Goal: Transaction & Acquisition: Subscribe to service/newsletter

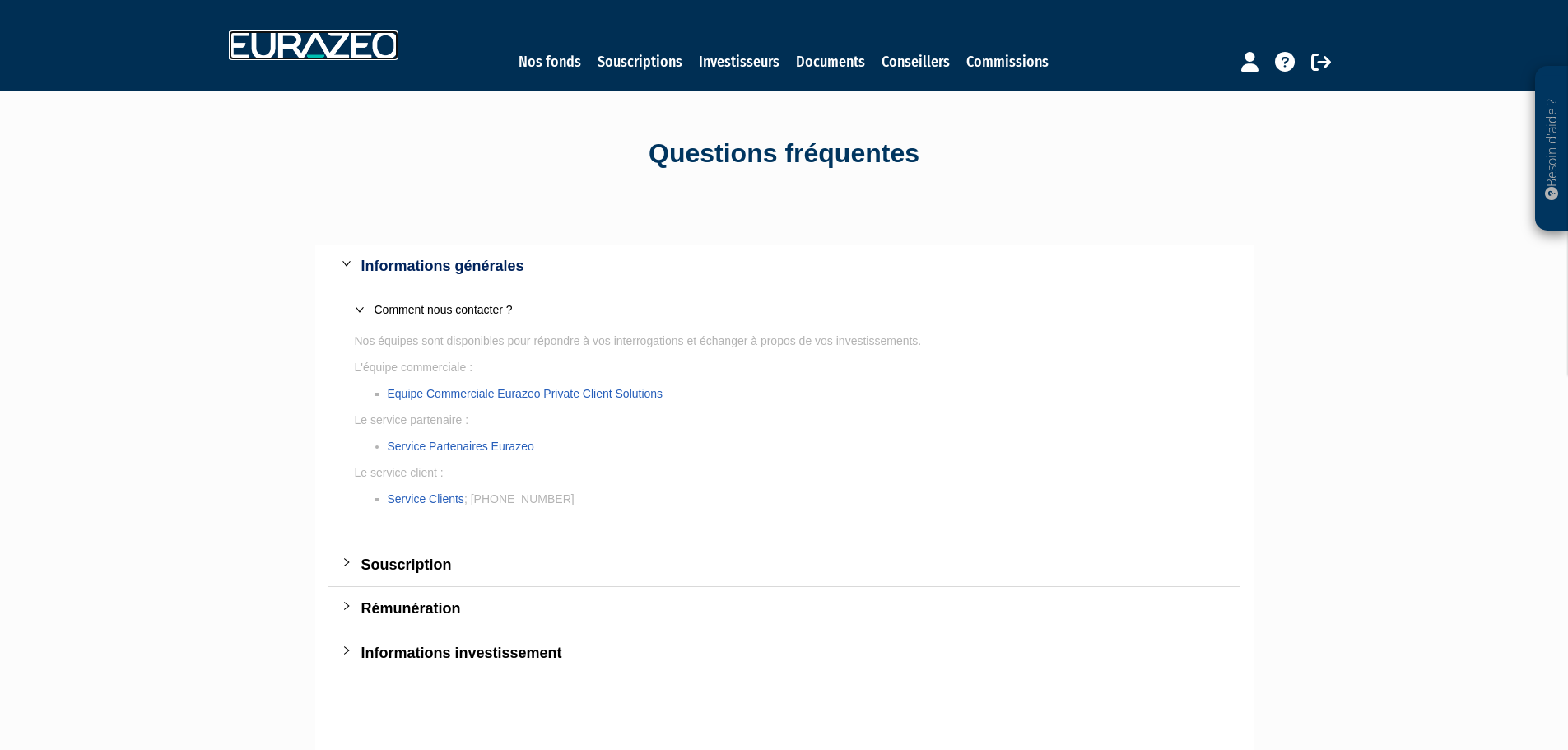
click at [328, 50] on img at bounding box center [314, 45] width 170 height 30
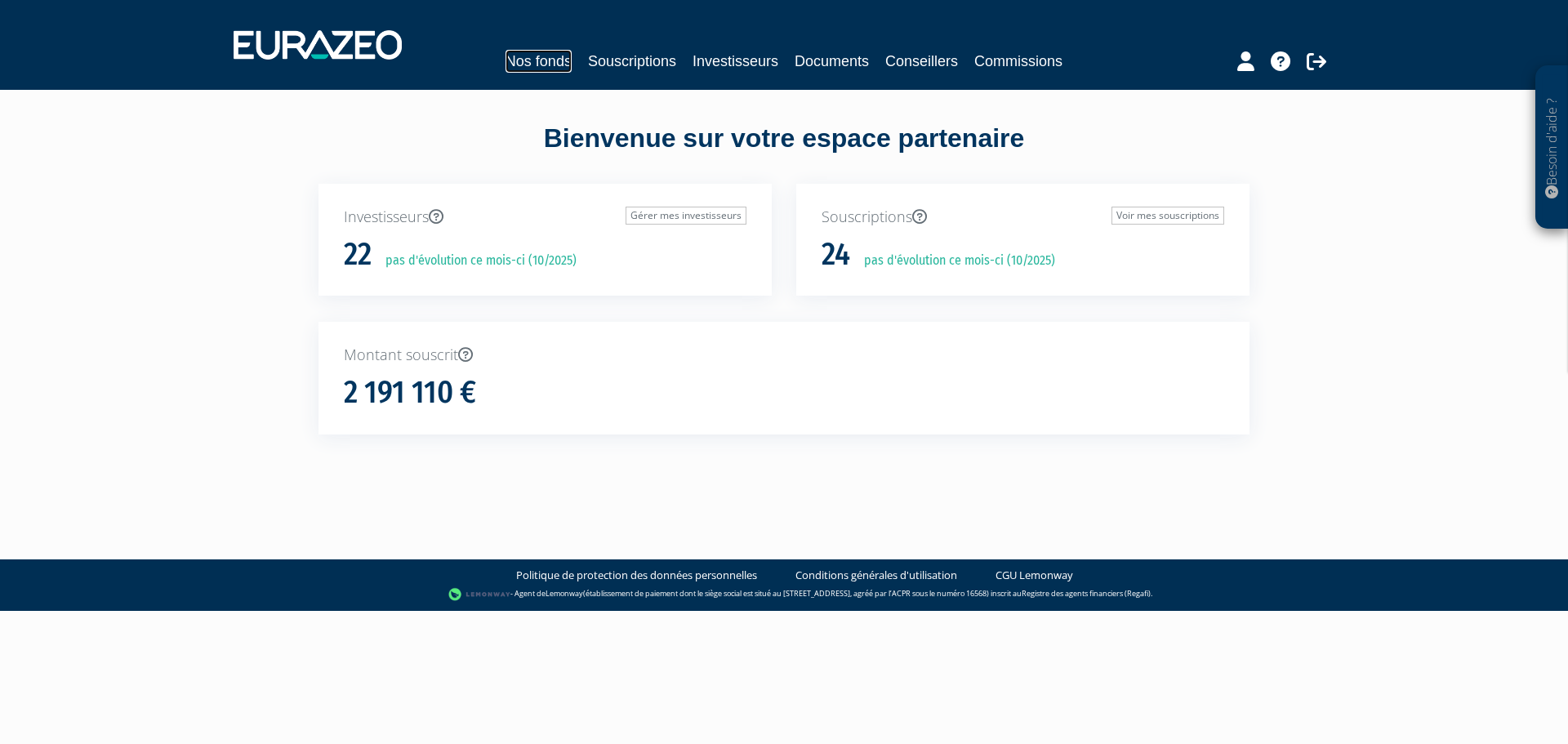
click at [561, 63] on link "Nos fonds" at bounding box center [538, 61] width 66 height 23
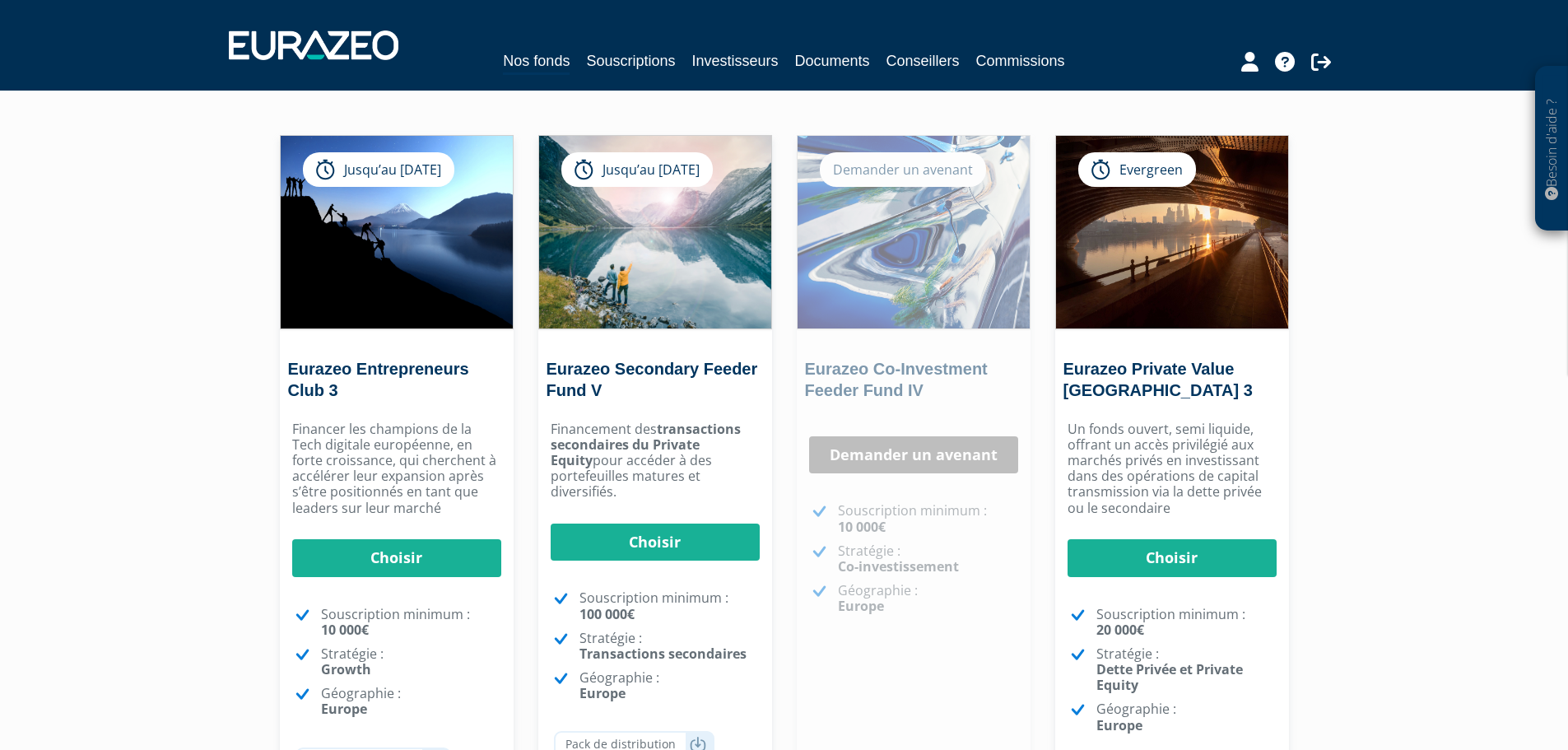
scroll to position [82, 0]
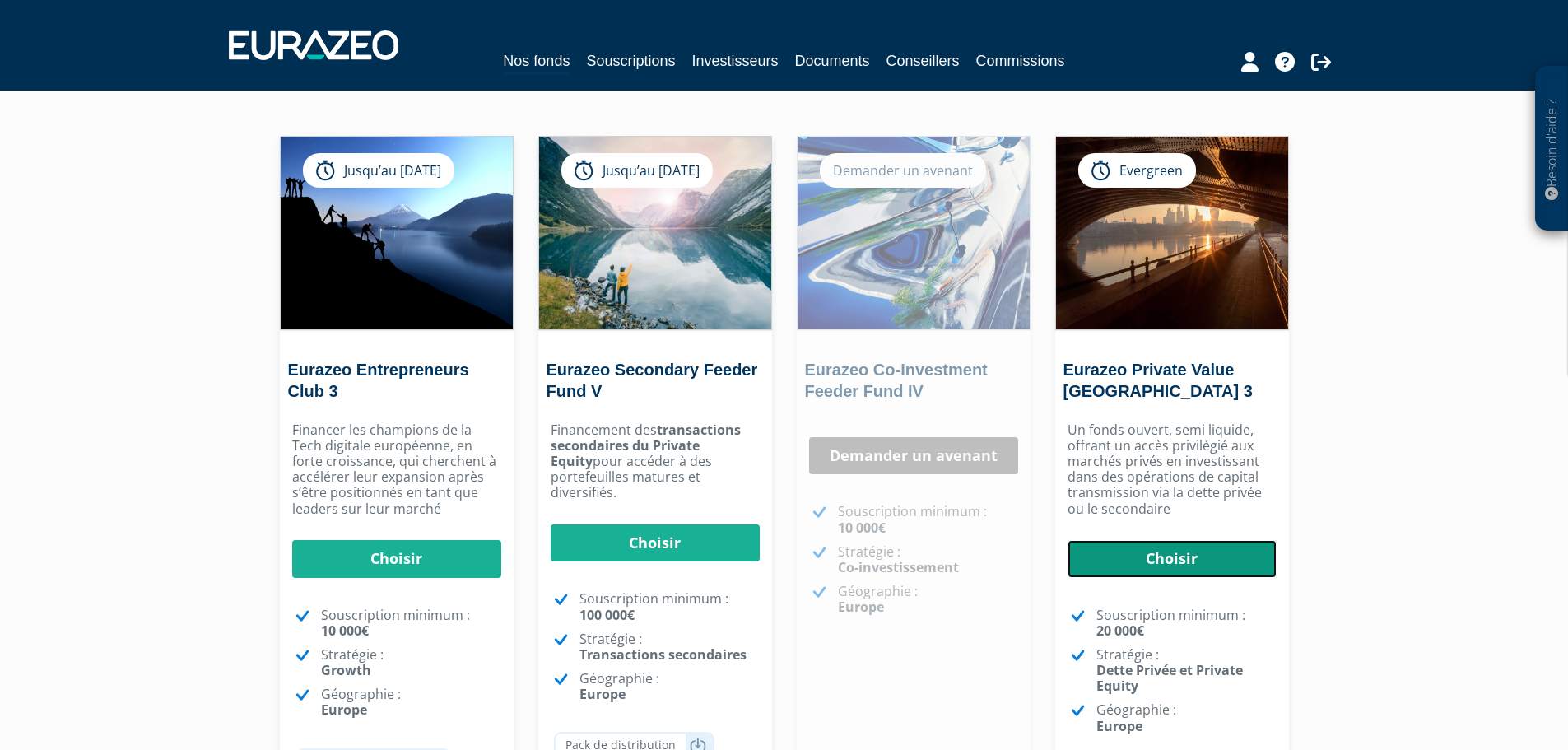
click at [1206, 565] on link "Choisir" at bounding box center [1172, 559] width 209 height 38
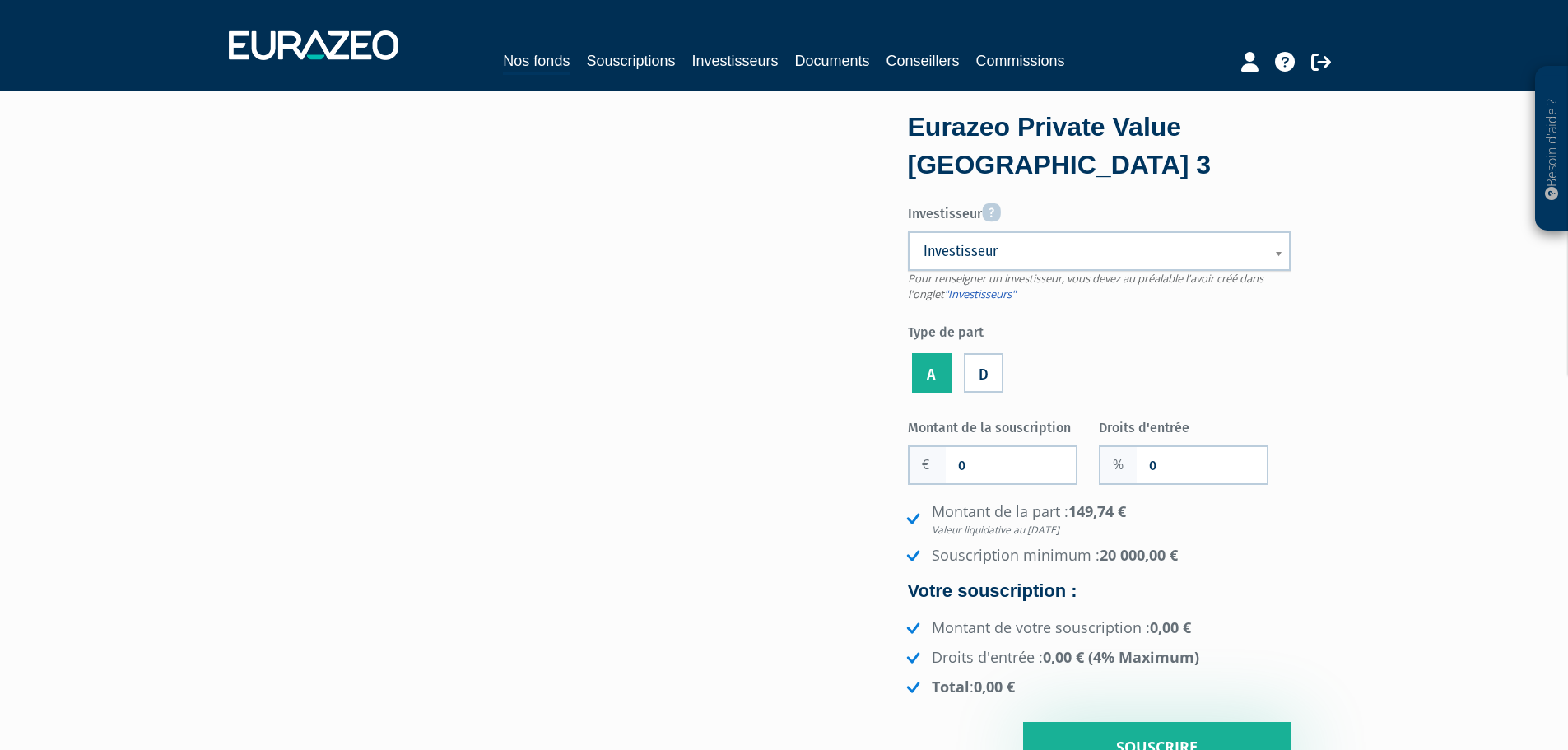
click at [1109, 253] on span "Investisseur" at bounding box center [1088, 251] width 330 height 19
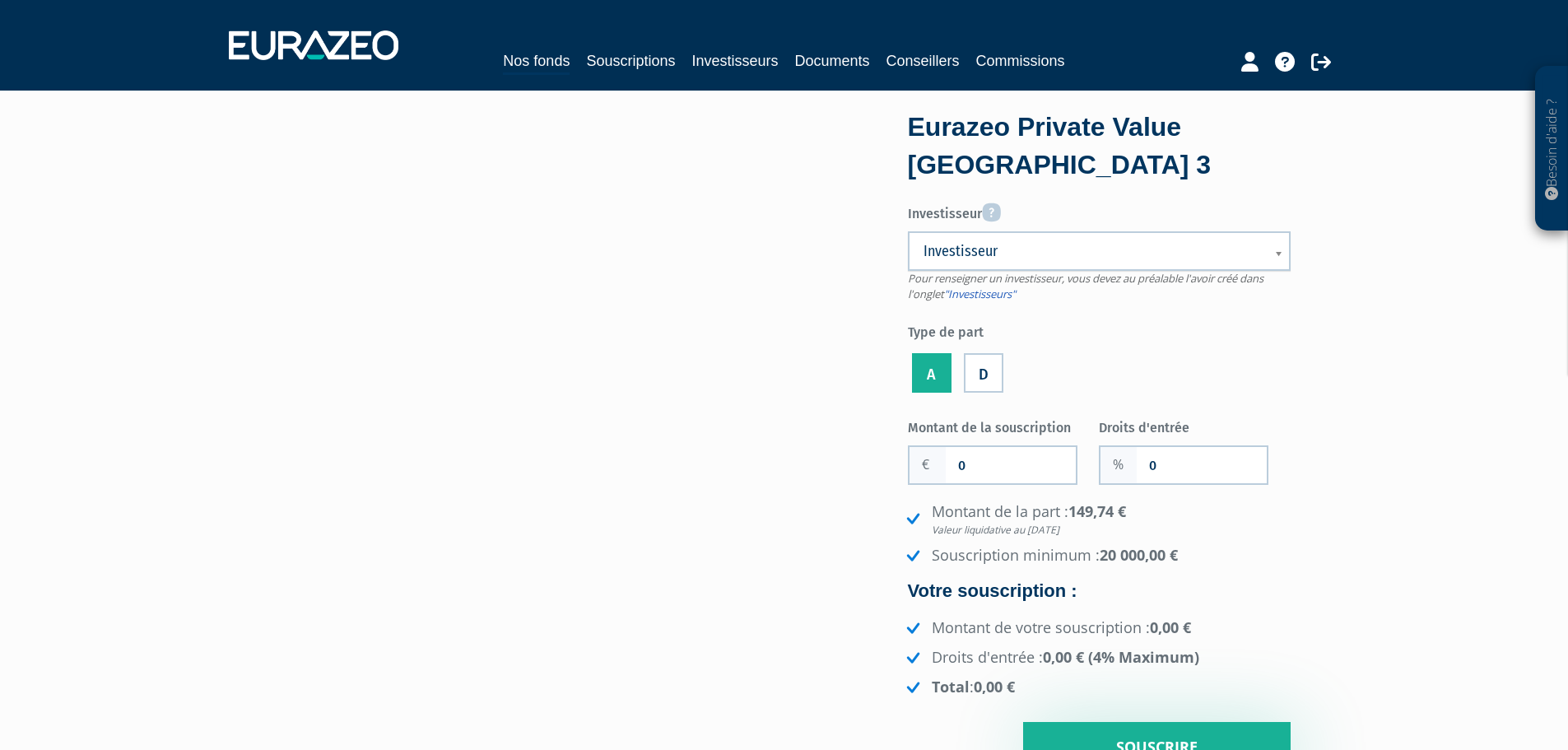
click at [936, 371] on label "A" at bounding box center [932, 372] width 40 height 40
click at [0, 0] on input "A" at bounding box center [0, 0] width 0 height 0
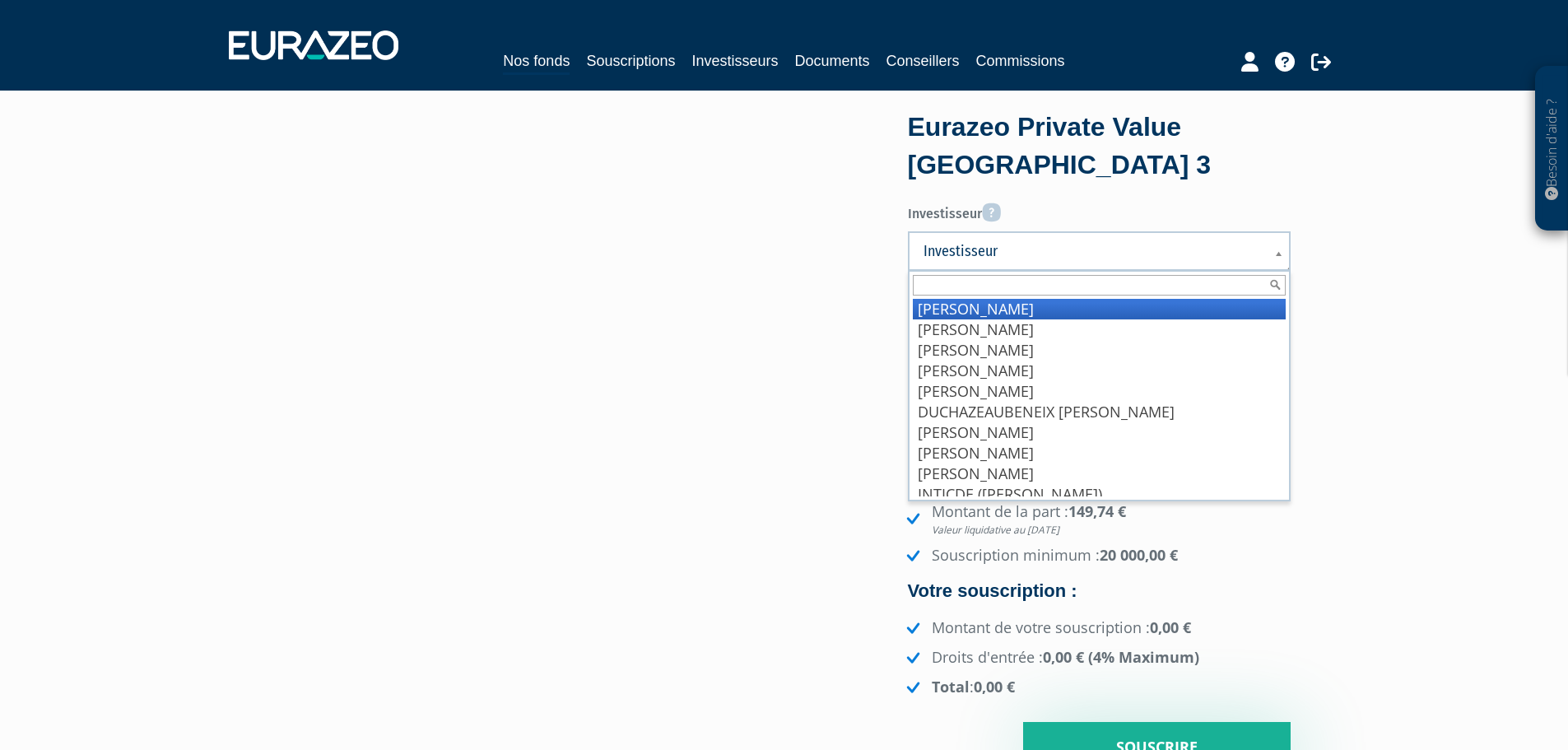
click at [984, 255] on span "Investisseur" at bounding box center [1088, 251] width 330 height 19
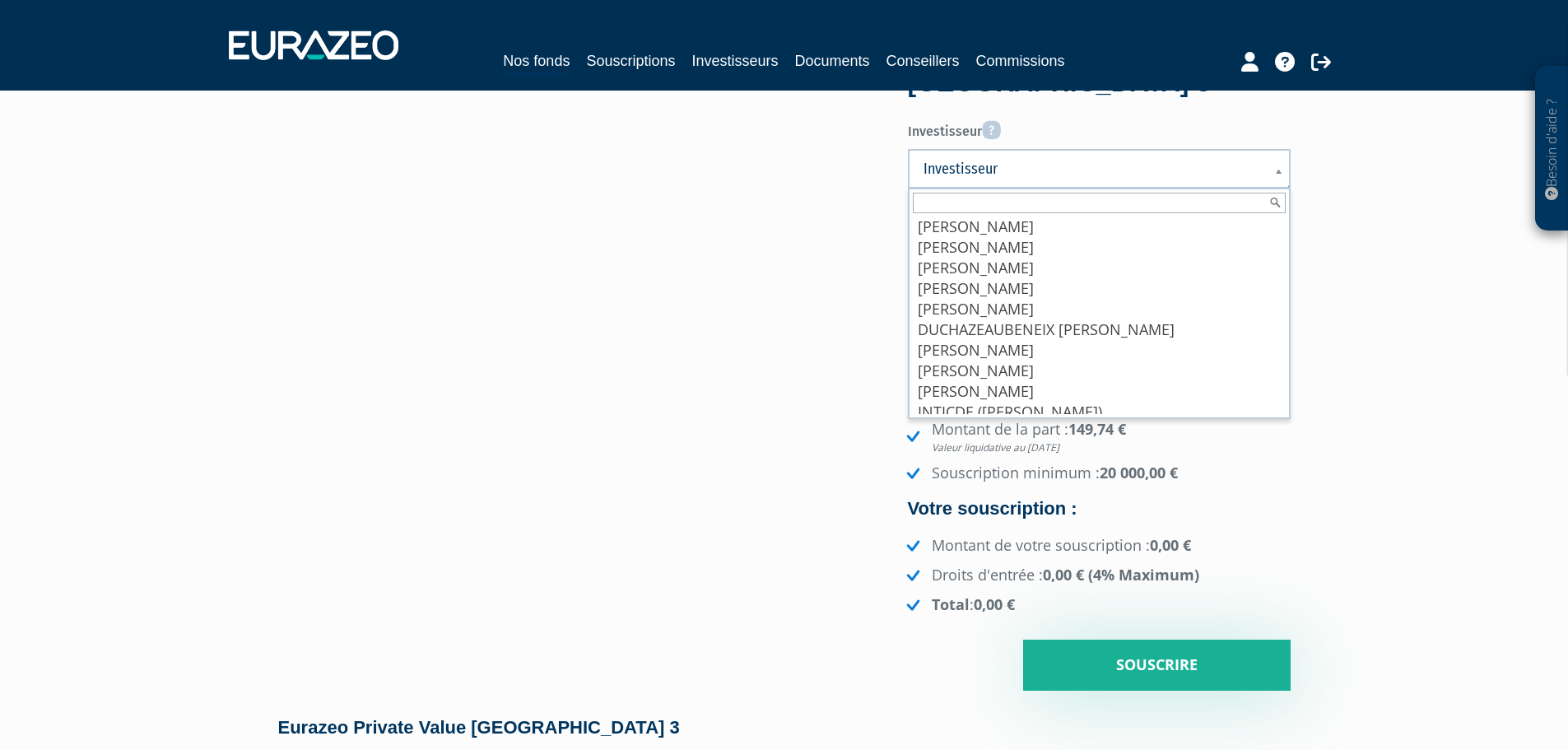
scroll to position [268, 0]
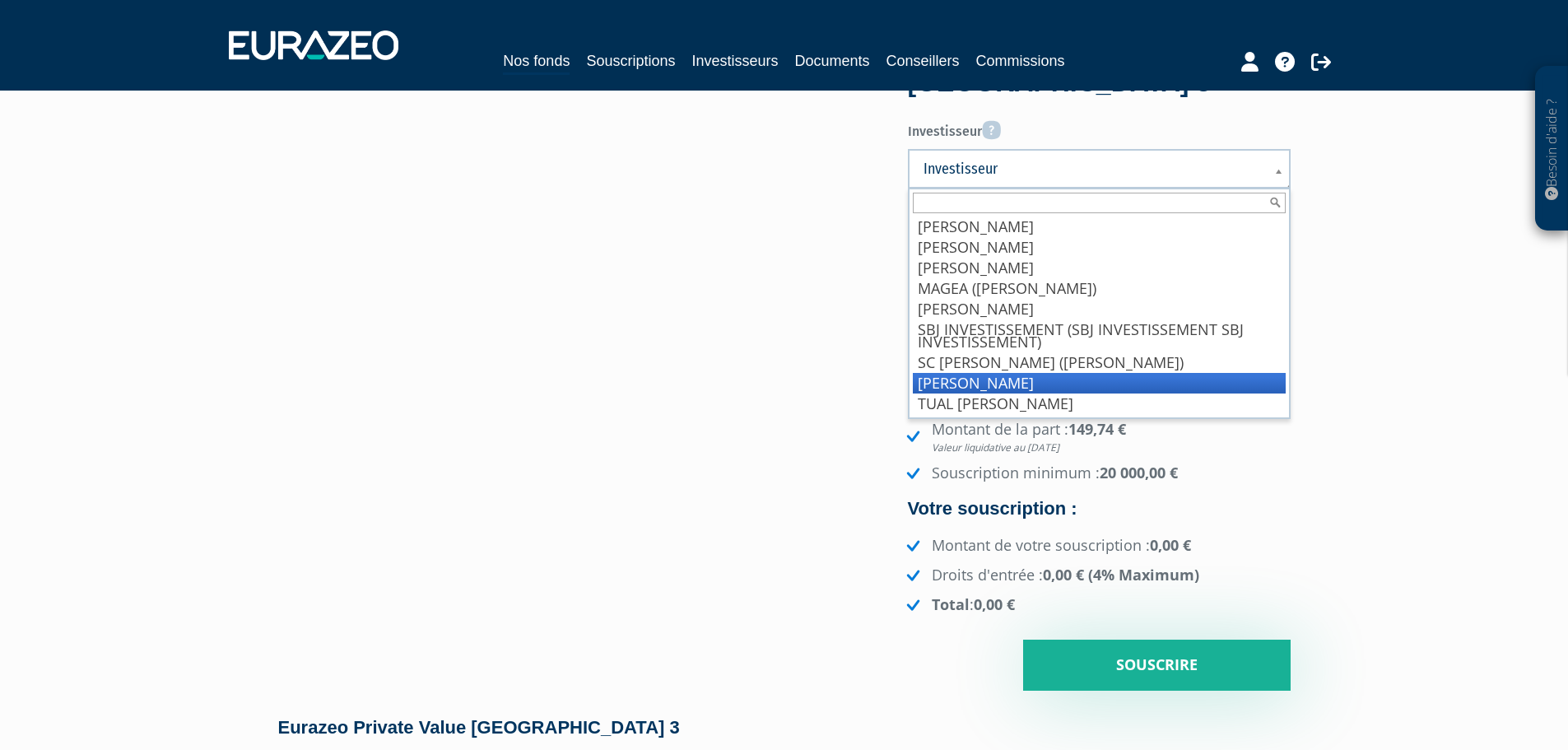
click at [735, 552] on div "Eurazeo Private Value Europe 3 Investisseur Pour renseigner un investisseur, vo…" at bounding box center [784, 362] width 1037 height 658
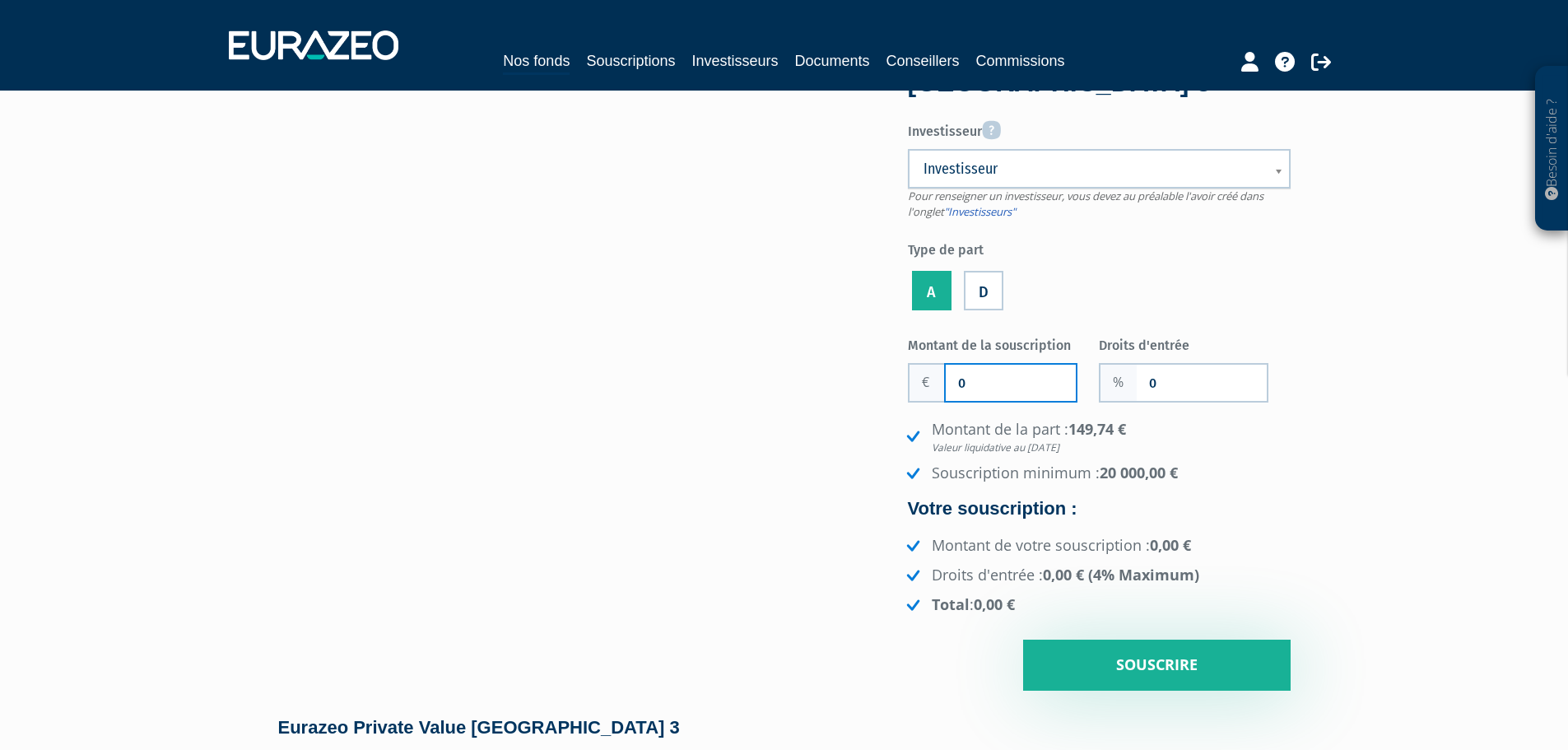
drag, startPoint x: 995, startPoint y: 393, endPoint x: 644, endPoint y: 459, distance: 357.2
click at [887, 392] on div "Eurazeo Private Value Europe 3 Investisseur Pour renseigner un investisseur, vo…" at bounding box center [784, 362] width 1037 height 658
type input "300 000"
click at [1152, 382] on input "0" at bounding box center [1201, 382] width 130 height 36
type input "2"
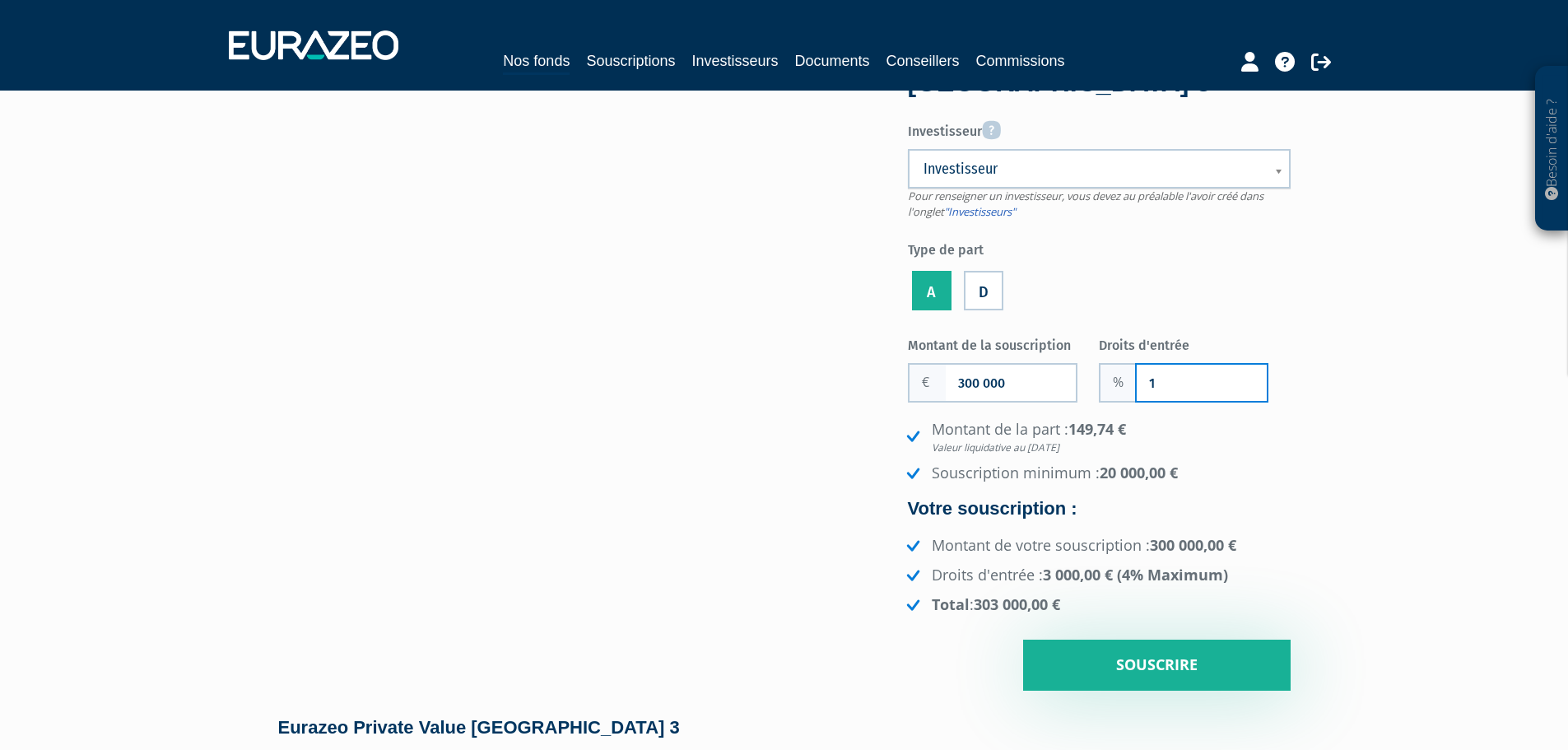
type input "1"
click at [1252, 455] on ul "Montant de la part : 149,74 € Valeur liquidative au 19/09/2025 Souscription min…" at bounding box center [1096, 452] width 388 height 65
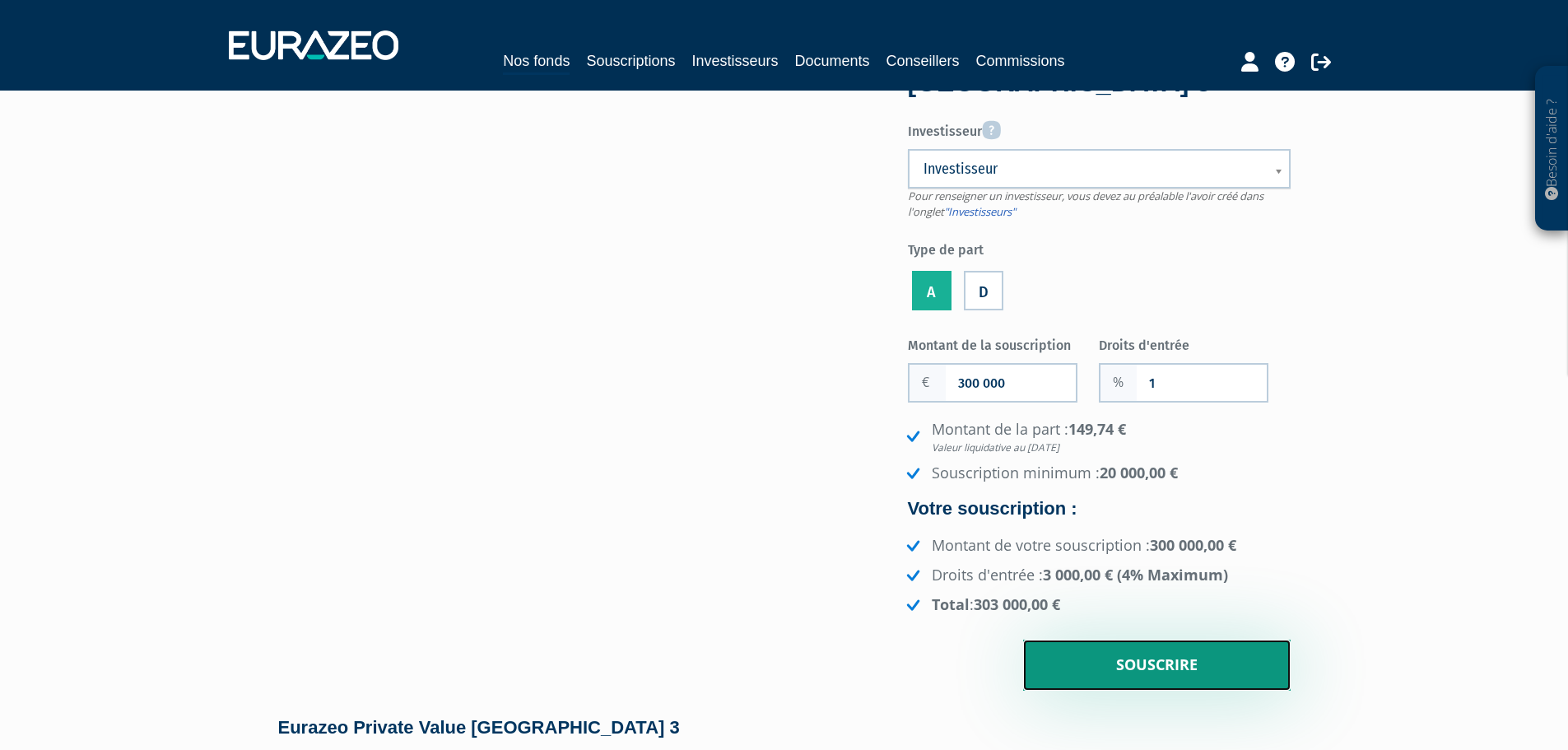
click at [1148, 663] on input "Souscrire" at bounding box center [1156, 665] width 268 height 51
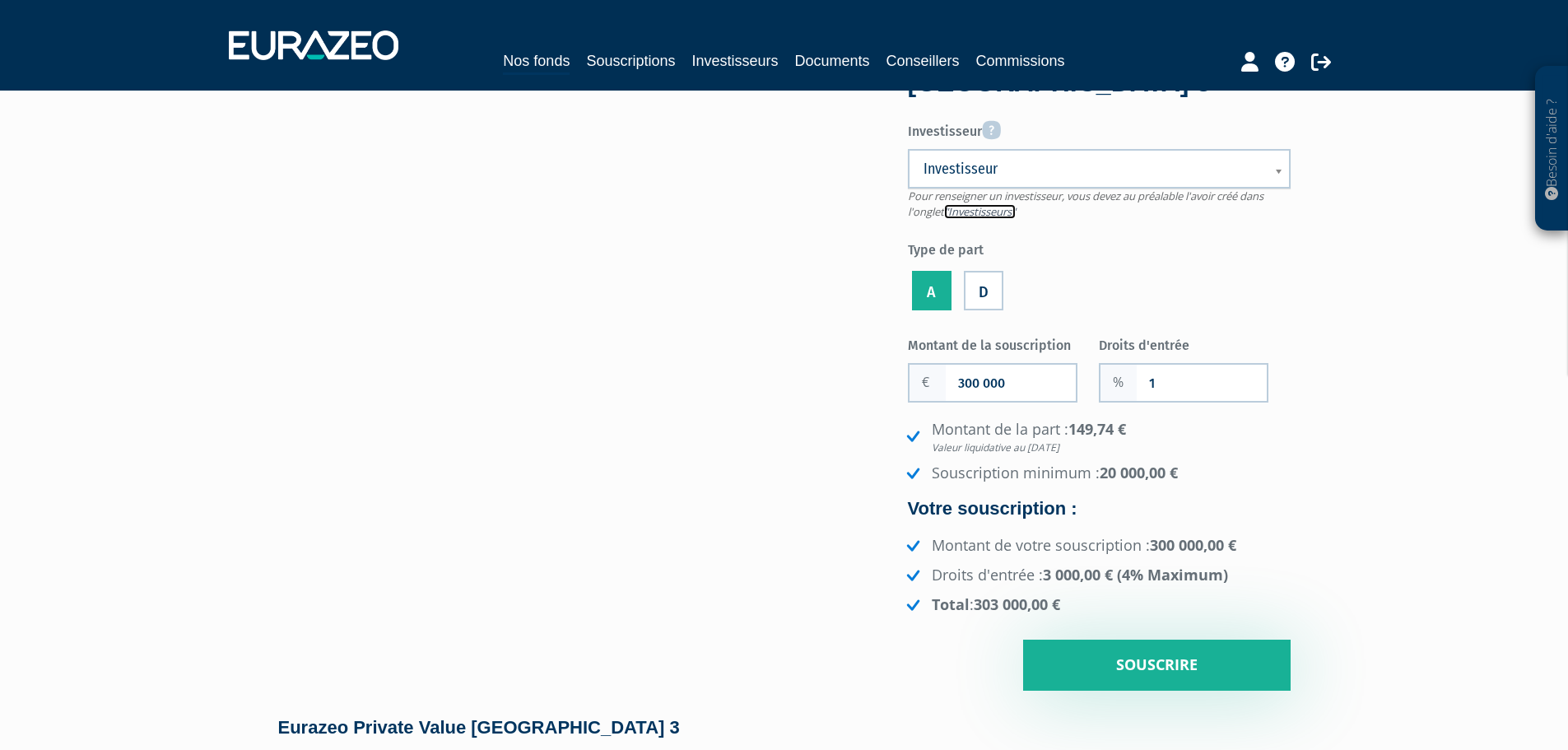
click at [963, 207] on link ""Investisseurs"" at bounding box center [979, 211] width 72 height 15
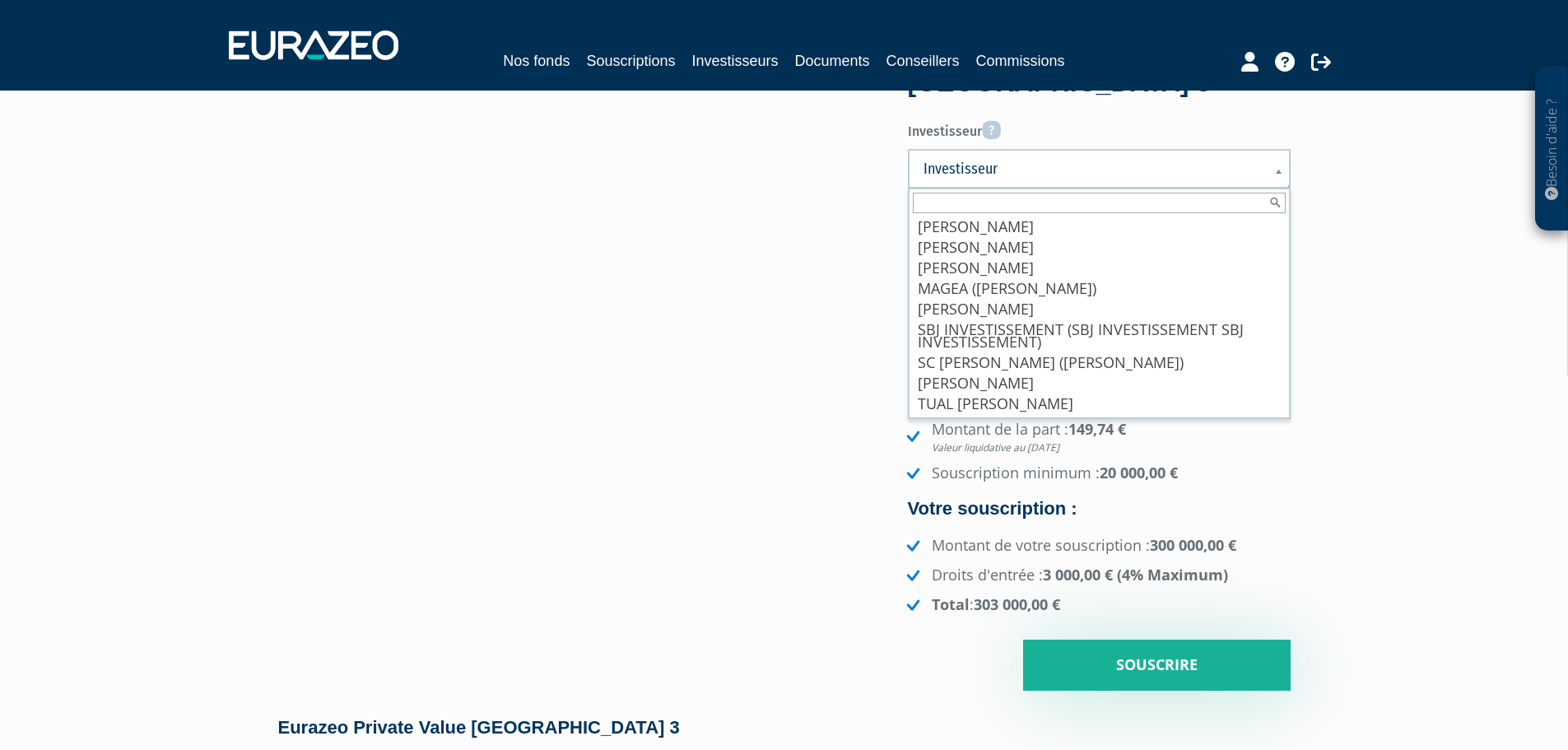
click at [970, 179] on span "Investisseur" at bounding box center [1088, 169] width 330 height 19
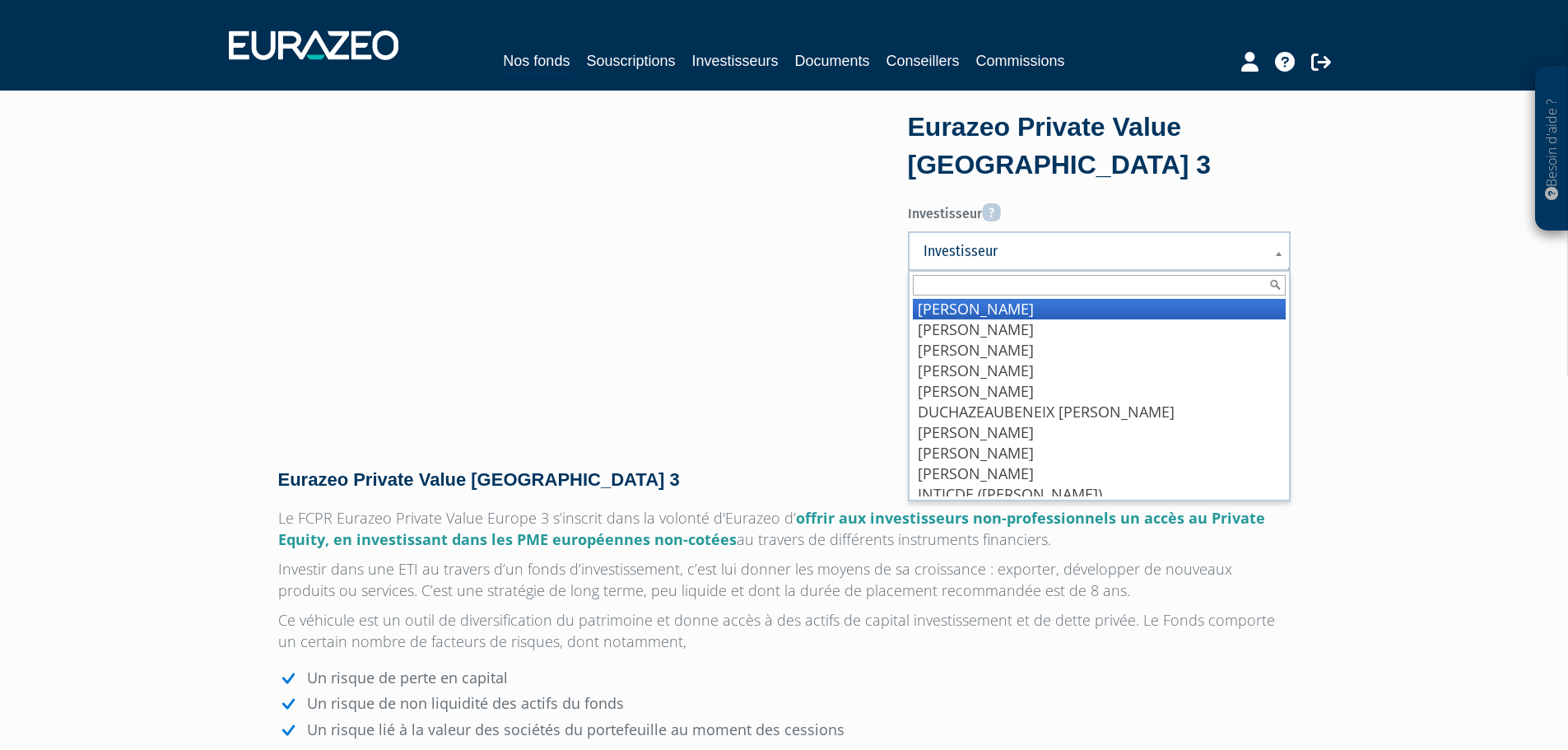
click at [1030, 257] on span "Investisseur" at bounding box center [1088, 251] width 330 height 19
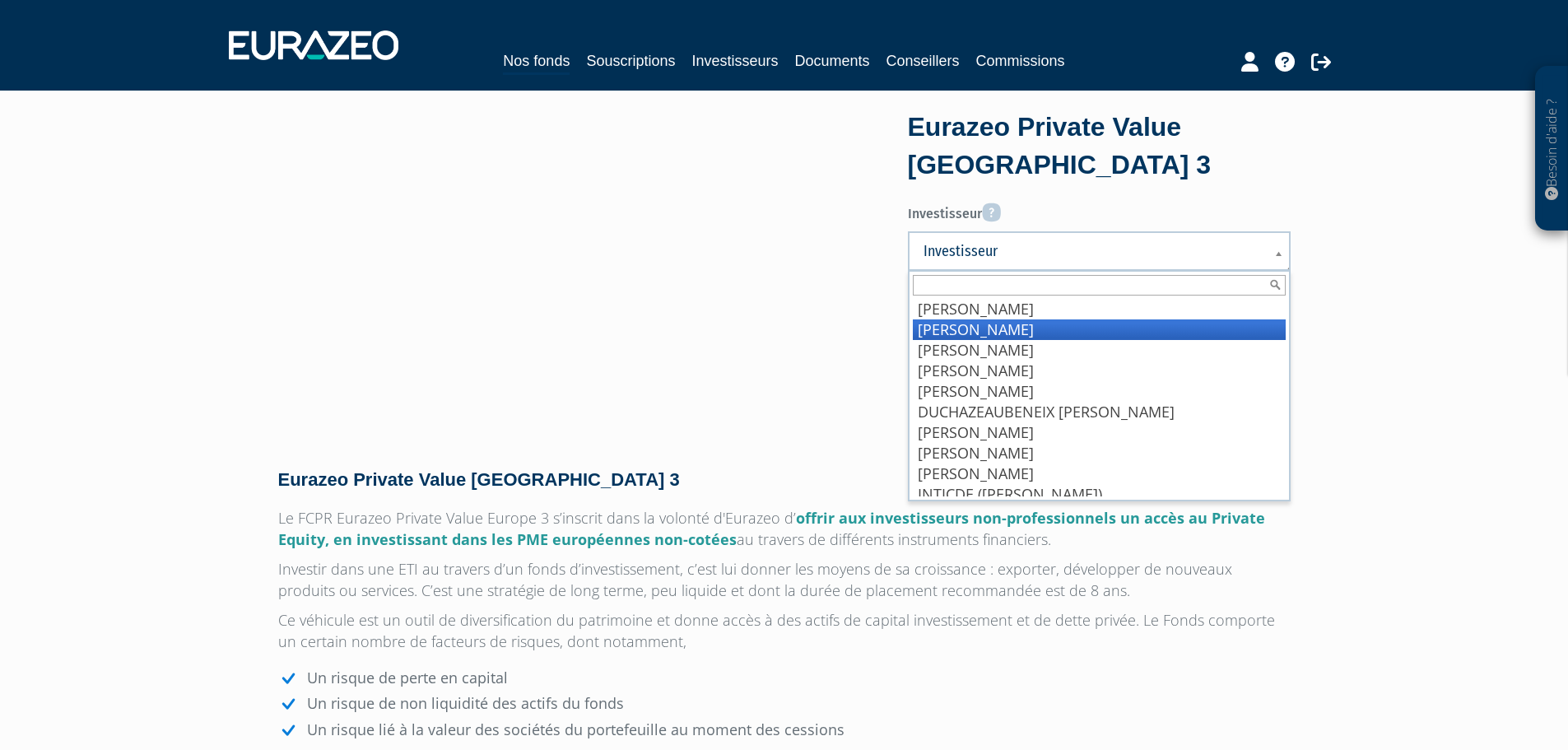
scroll to position [268, 0]
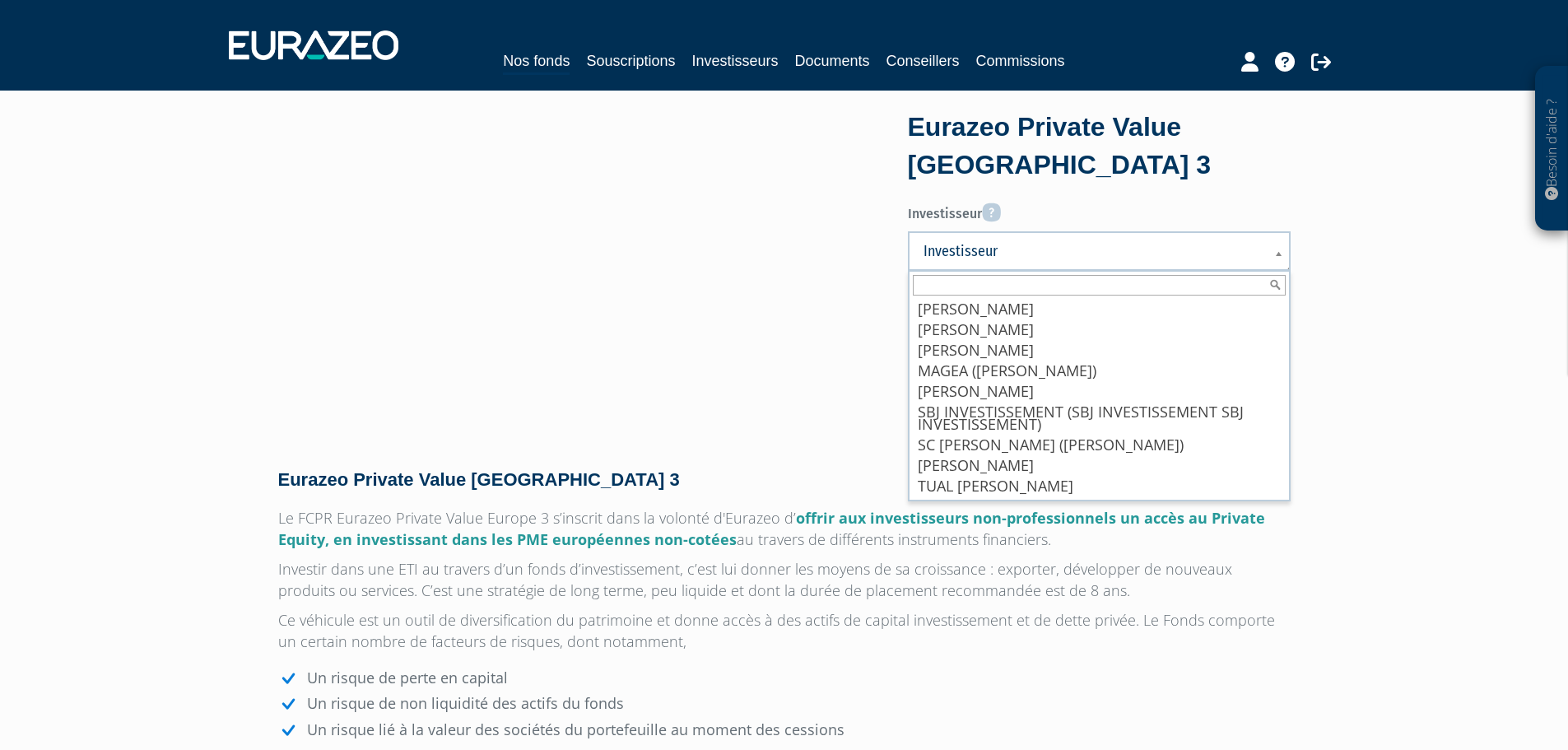
click at [1105, 194] on form "Eurazeo Private Value Europe 3 Investisseur Pour renseigner un investisseur, vo…" at bounding box center [1099, 253] width 383 height 288
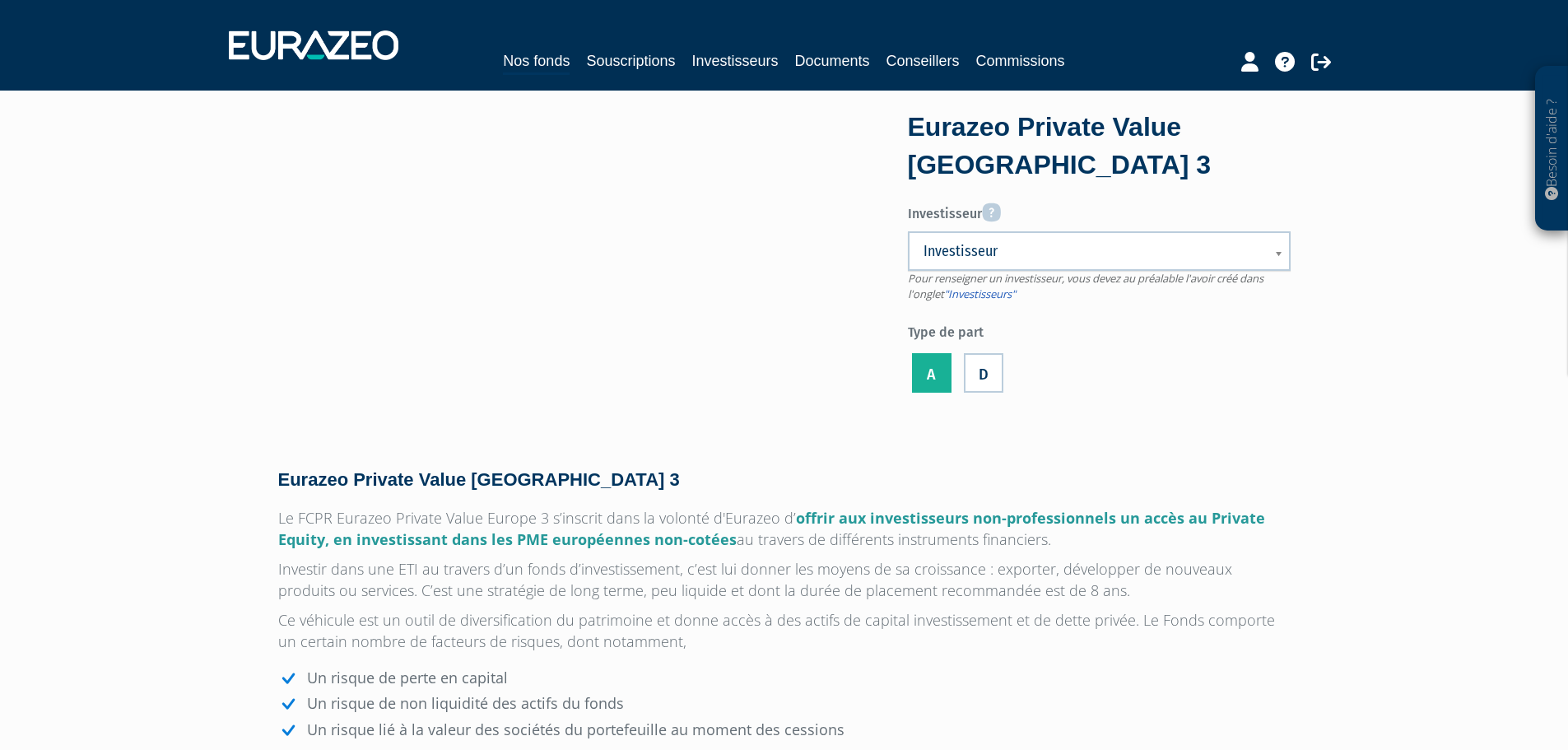
scroll to position [0, 0]
click at [991, 257] on span "Investisseur" at bounding box center [1088, 251] width 330 height 19
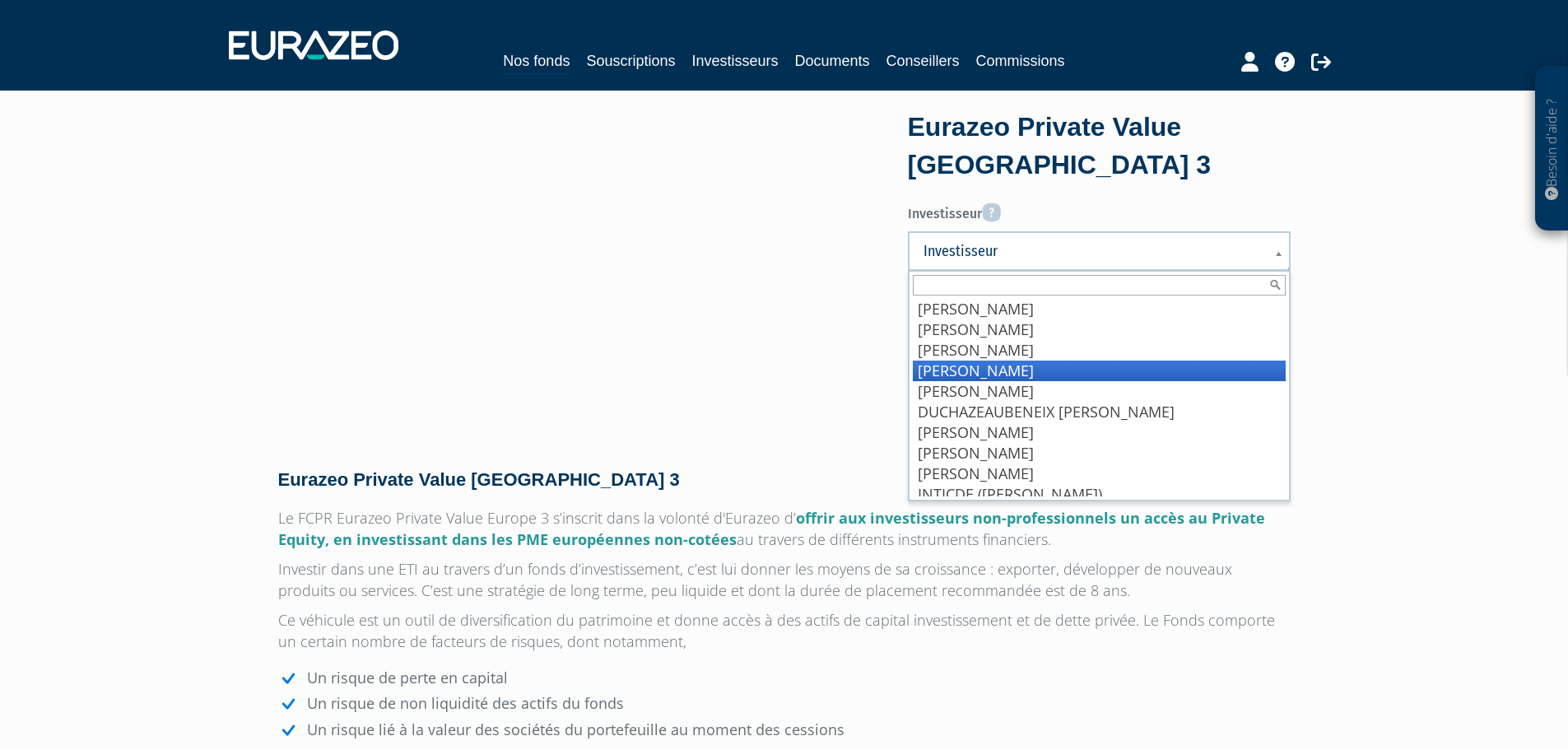
scroll to position [268, 0]
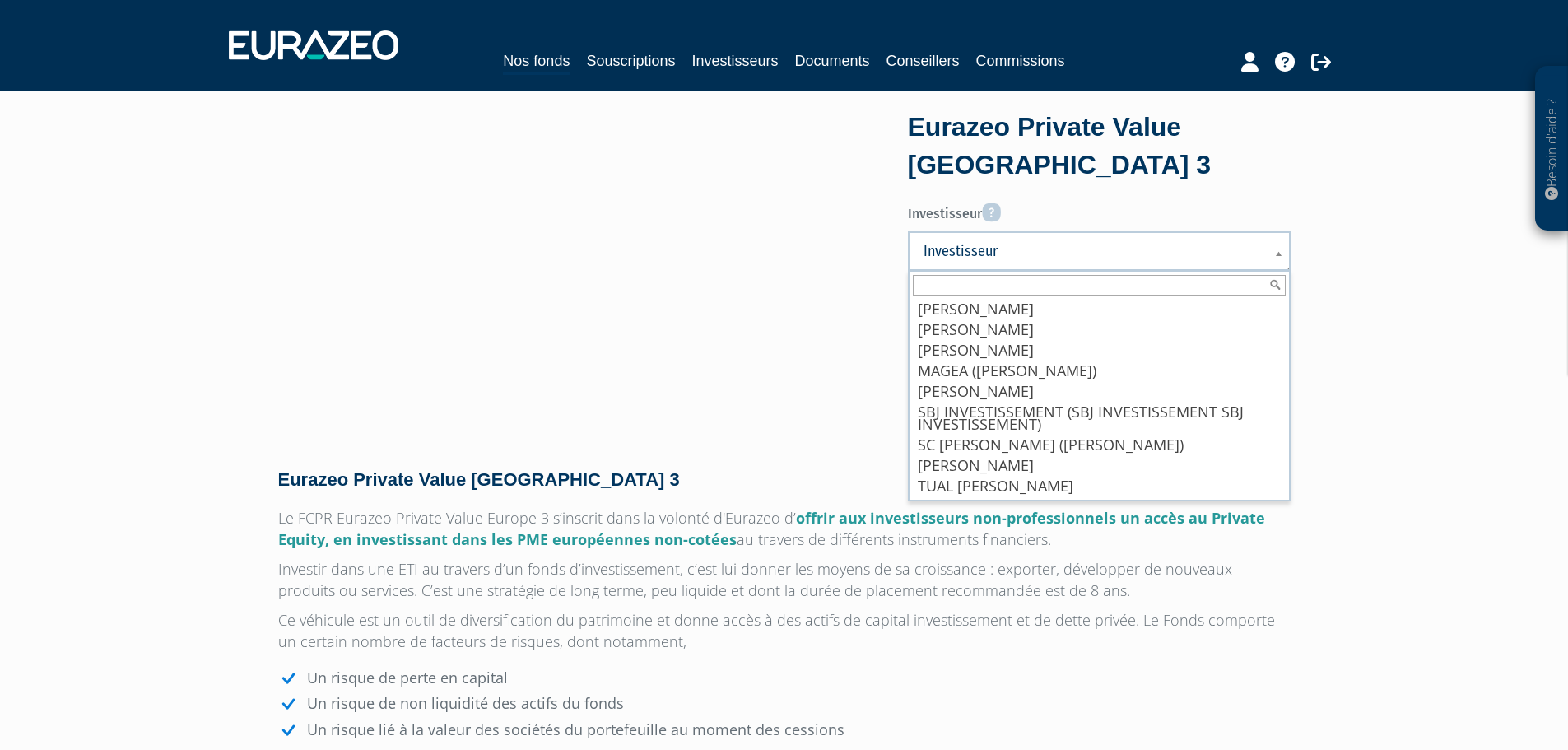
click at [1060, 609] on p "Ce véhicule est un outil de diversification du patrimoine et donne accès à des …" at bounding box center [784, 631] width 1012 height 42
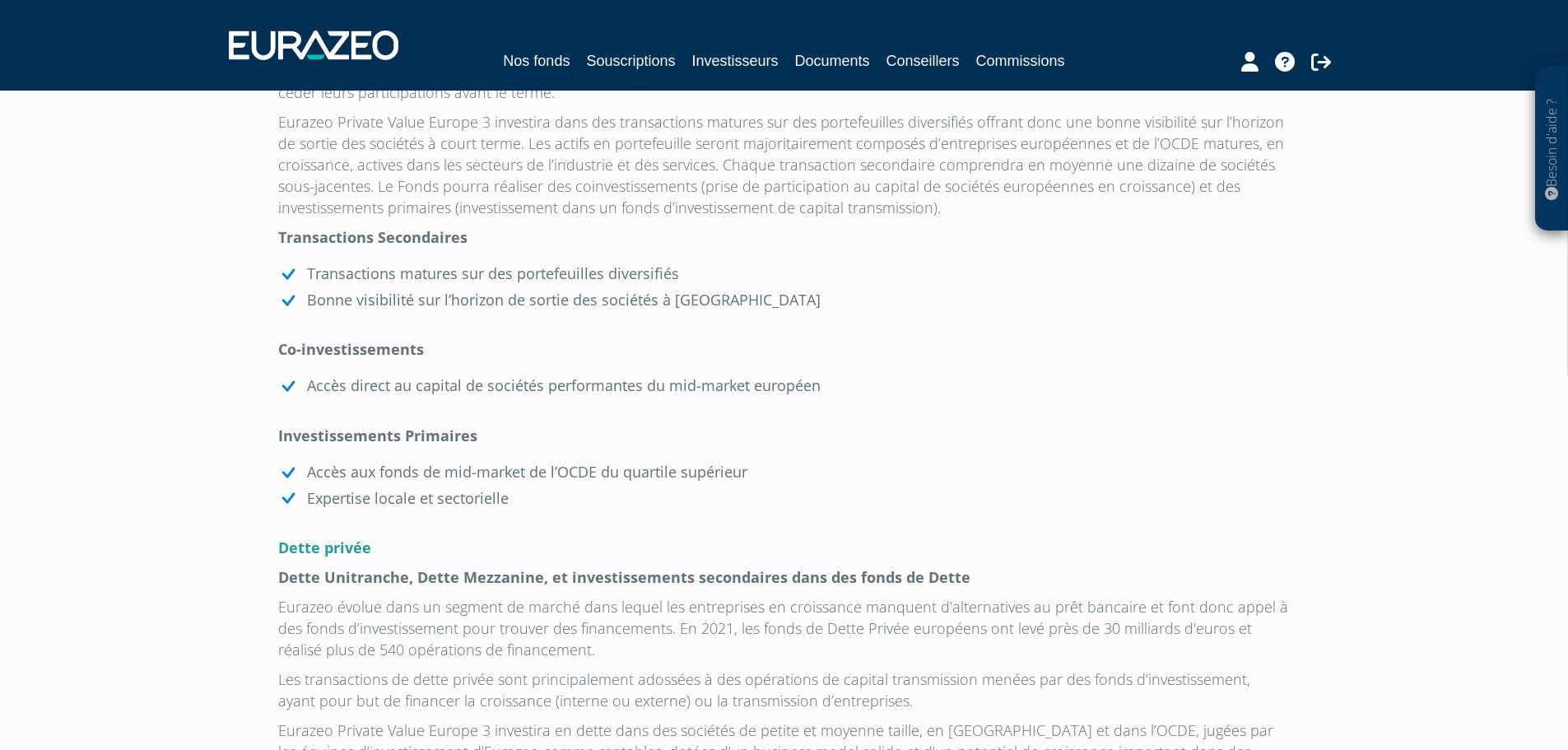
scroll to position [1070, 0]
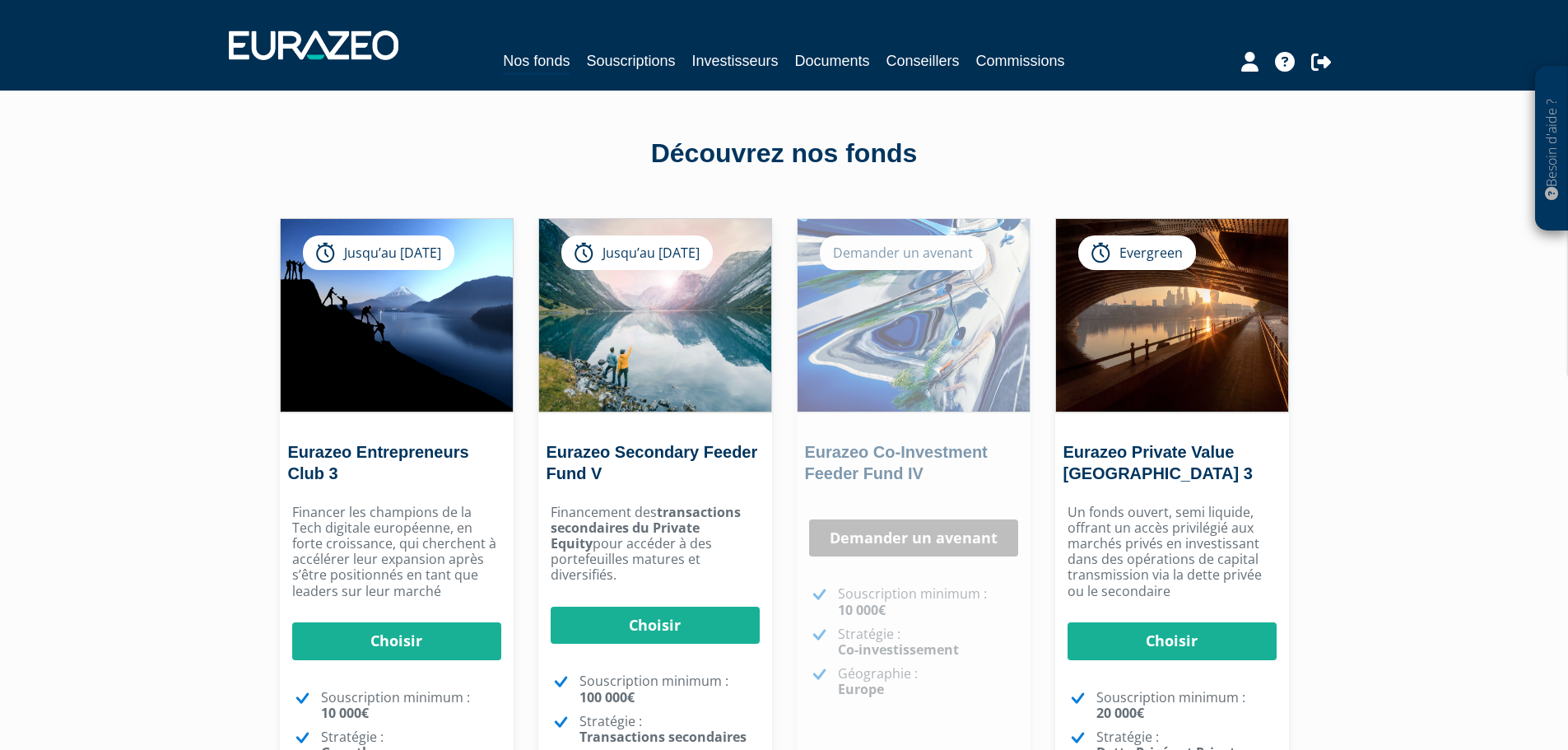
scroll to position [82, 0]
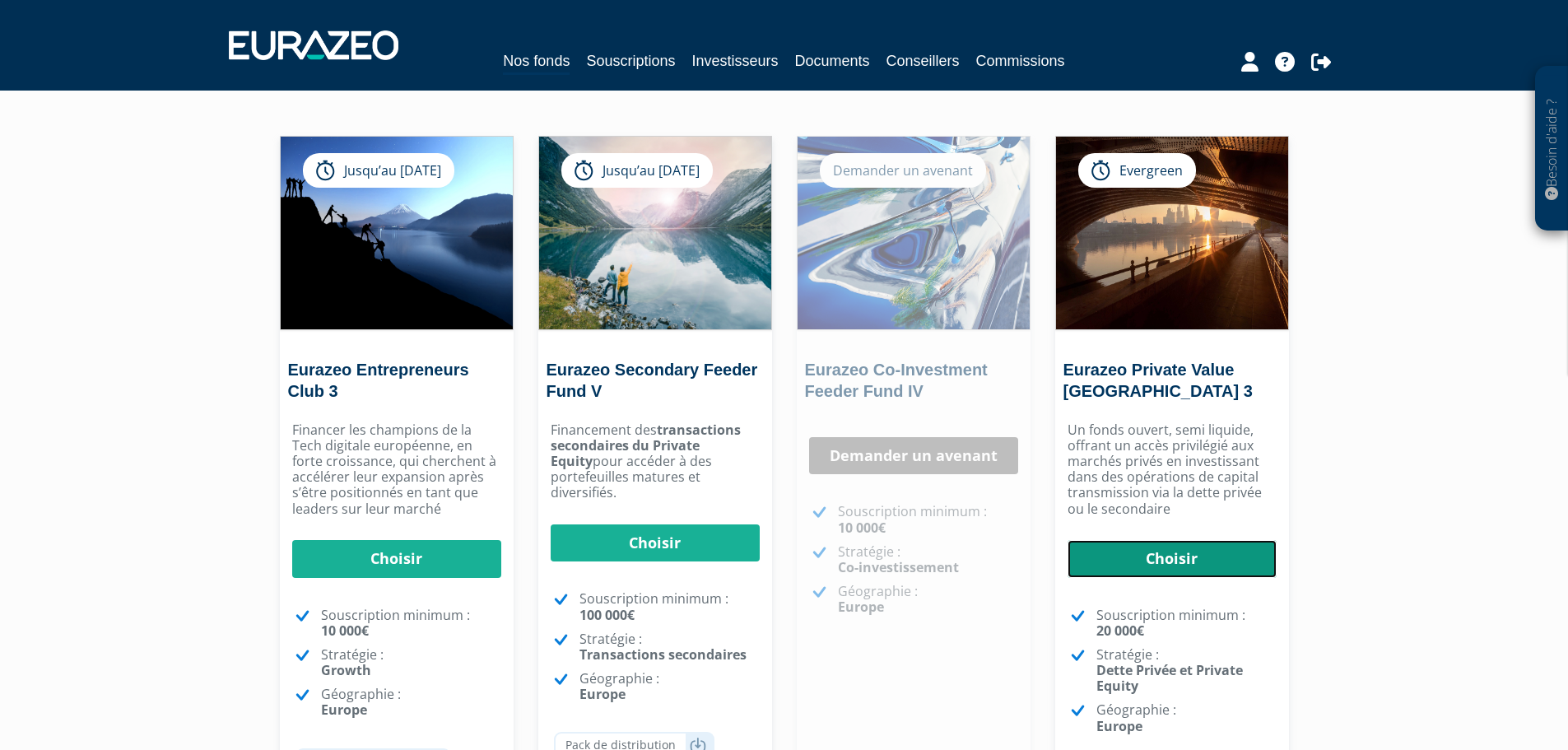
click at [1140, 563] on link "Choisir" at bounding box center [1172, 559] width 209 height 38
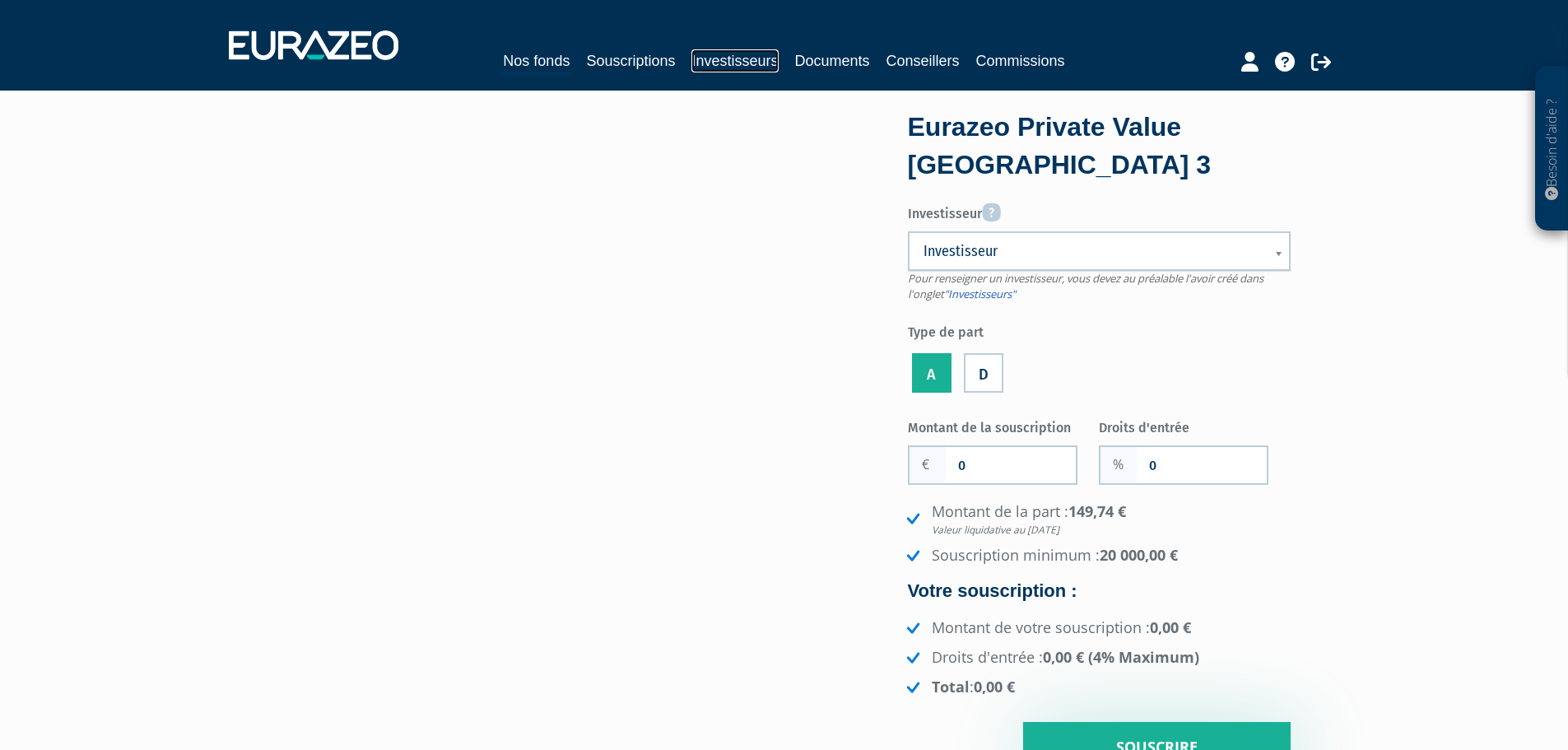
click at [722, 57] on link "Investisseurs" at bounding box center [735, 61] width 87 height 23
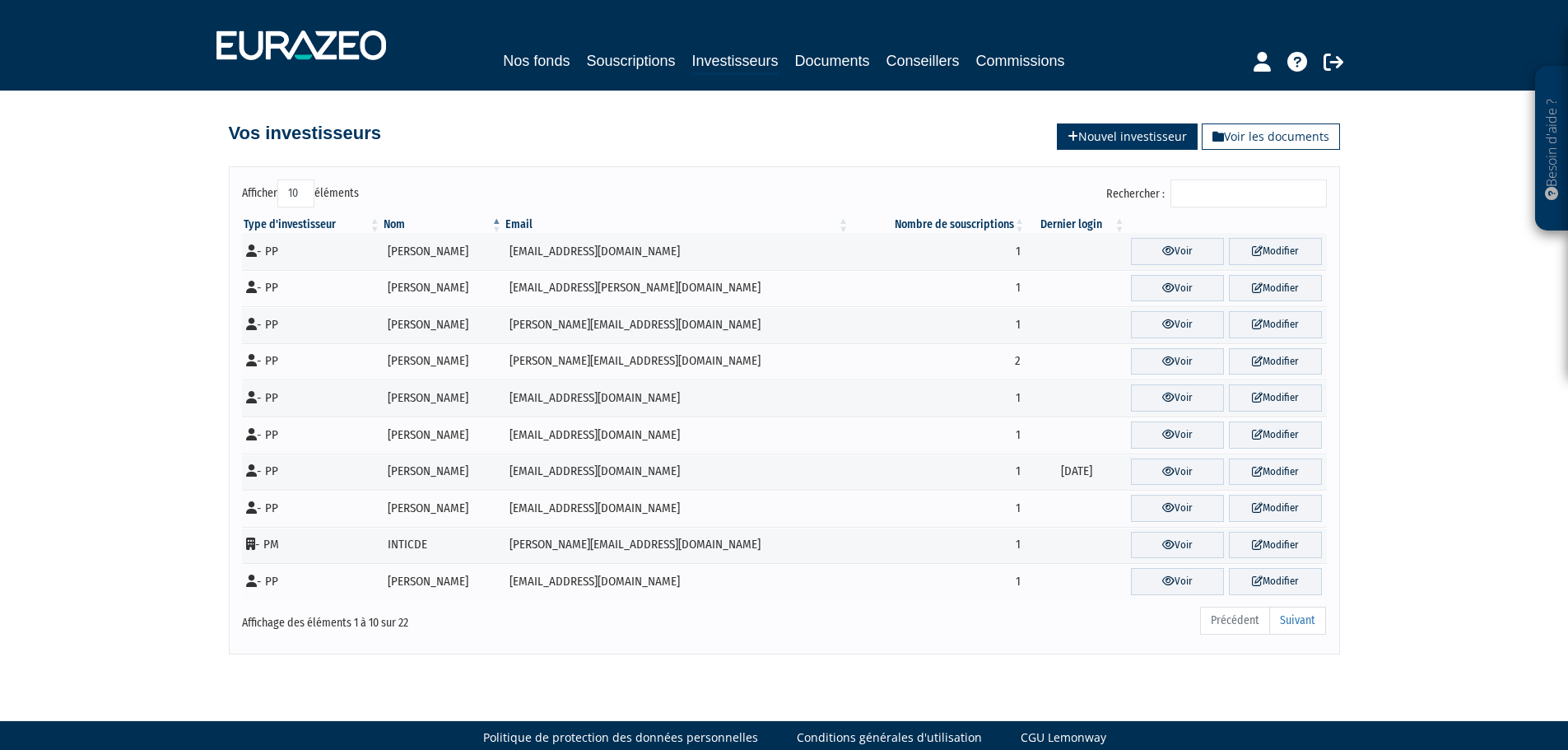
click at [1164, 138] on link "Nouvel investisseur" at bounding box center [1127, 137] width 141 height 27
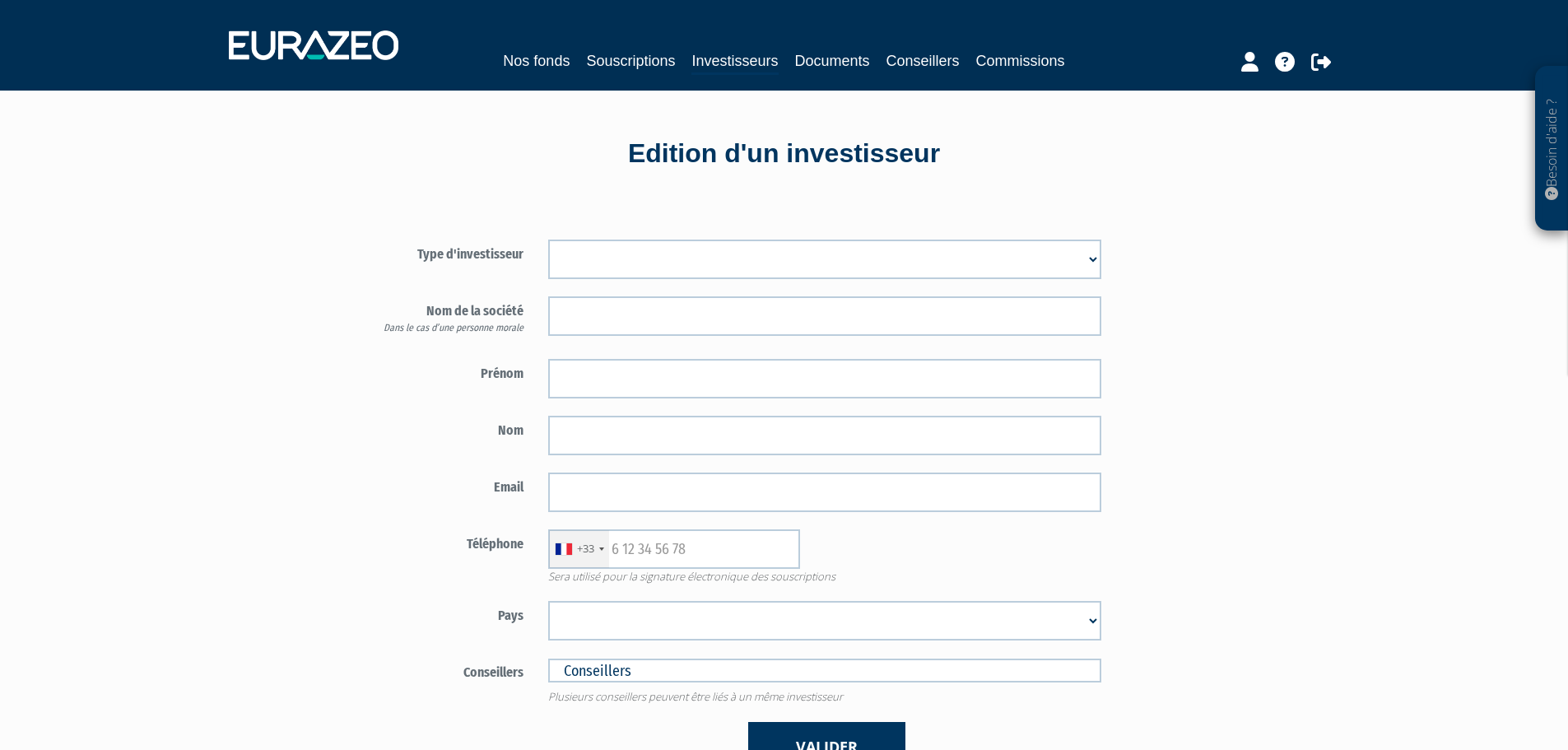
click at [735, 262] on select "Mr Mme Société" at bounding box center [825, 259] width 553 height 40
click at [285, 470] on div "Besoin d'aide ? × J'ai besoin d'aide Si vous avez une question à propos du fonc…" at bounding box center [784, 500] width 1568 height 1000
click at [736, 59] on link "Investisseurs" at bounding box center [735, 62] width 87 height 26
